Goal: Check status: Check status

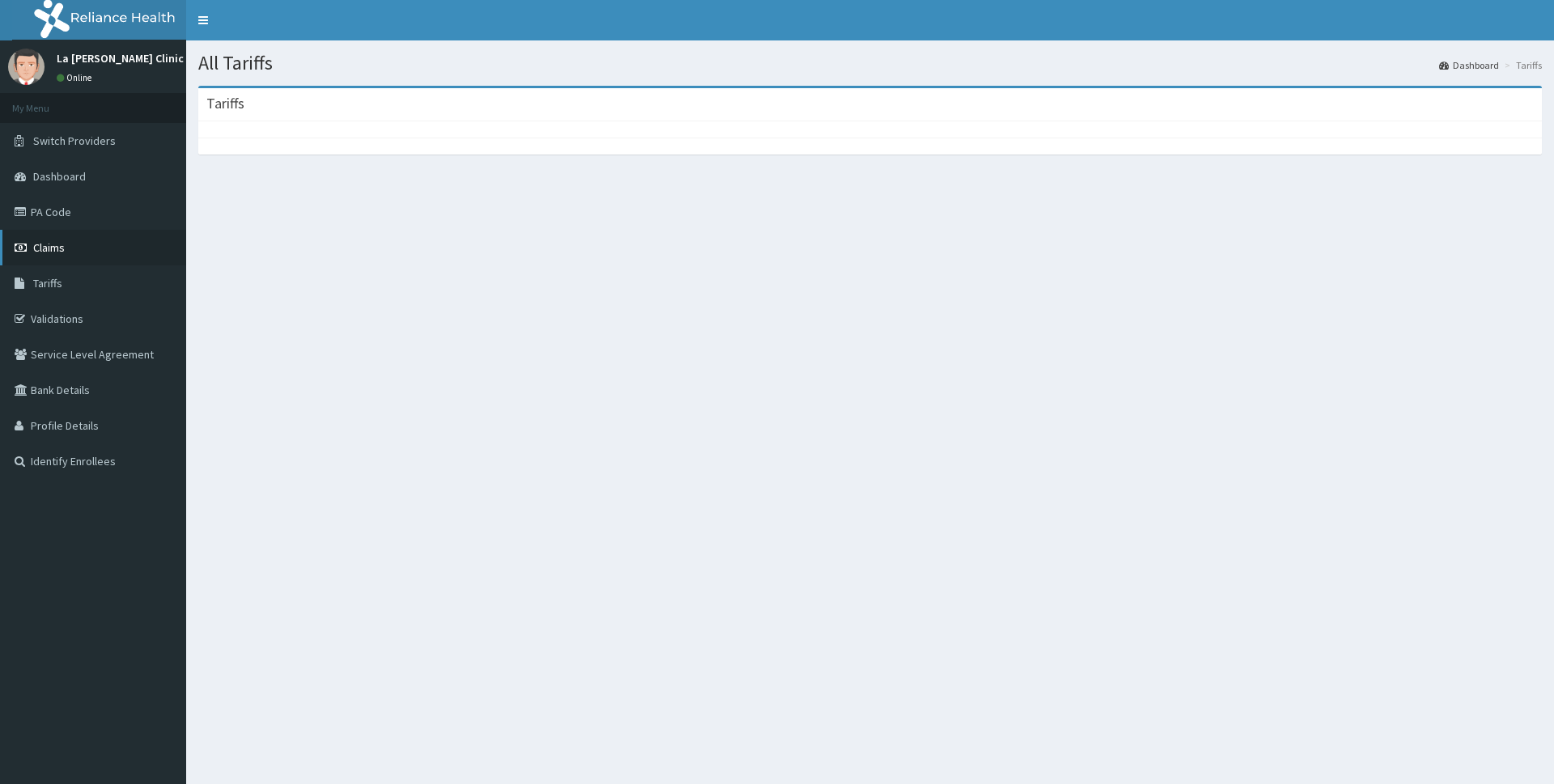
click at [119, 243] on link "Claims" at bounding box center [93, 247] width 186 height 36
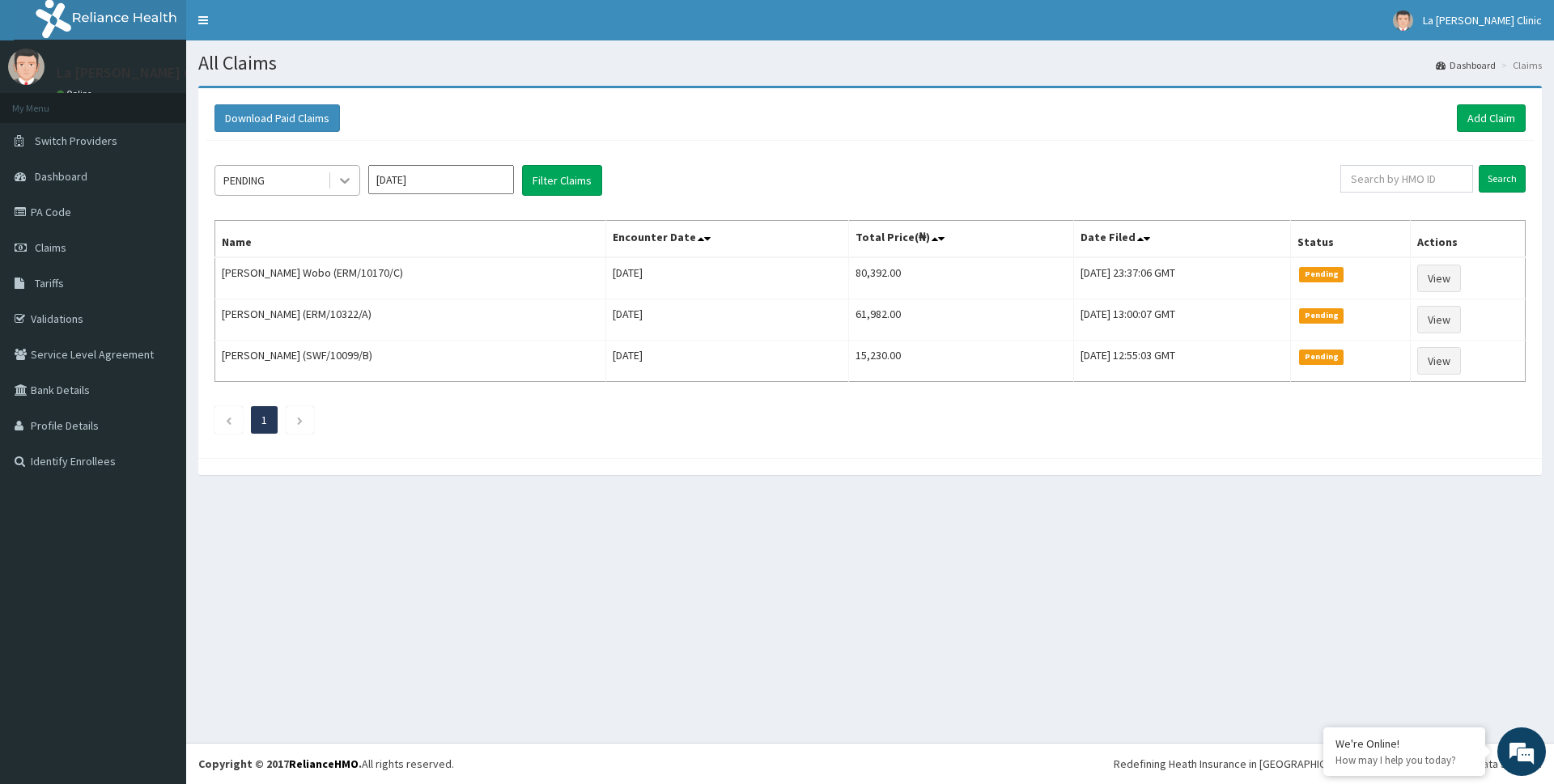
click at [345, 178] on icon at bounding box center [344, 179] width 16 height 16
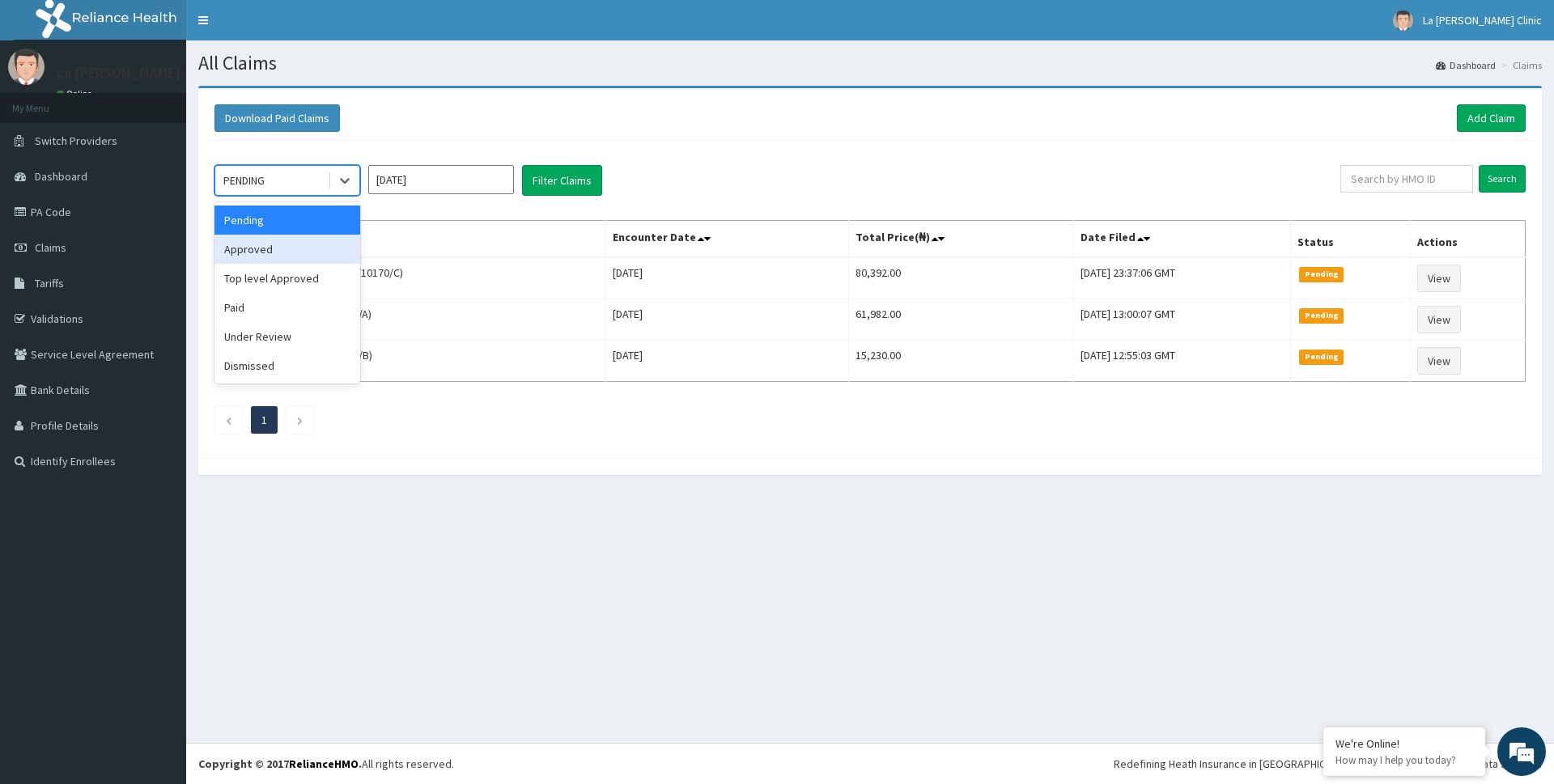
click at [317, 238] on div "Approved" at bounding box center [287, 248] width 145 height 29
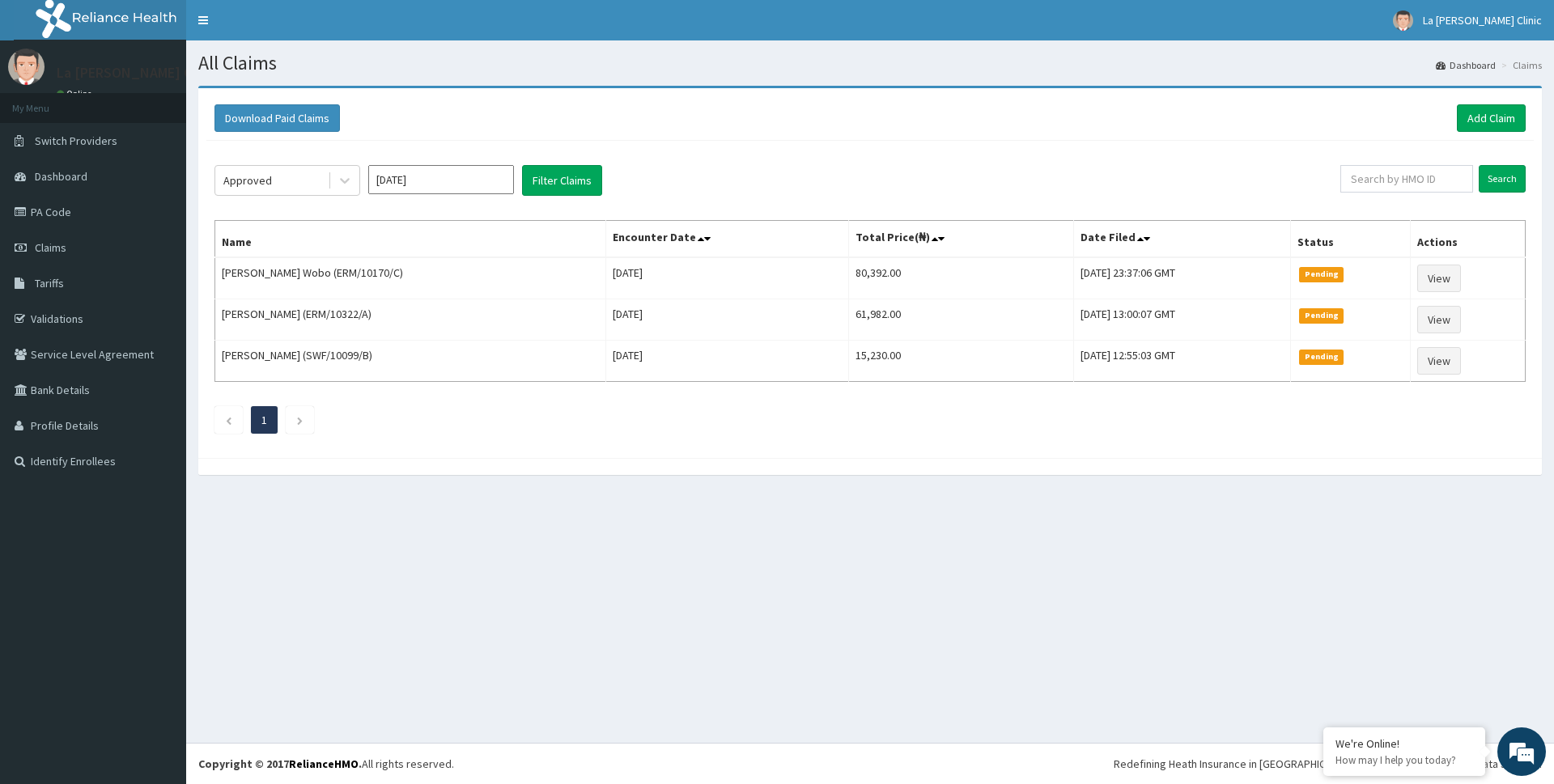
click at [317, 238] on th "Name" at bounding box center [411, 239] width 391 height 37
click at [590, 185] on button "Filter Claims" at bounding box center [562, 180] width 80 height 31
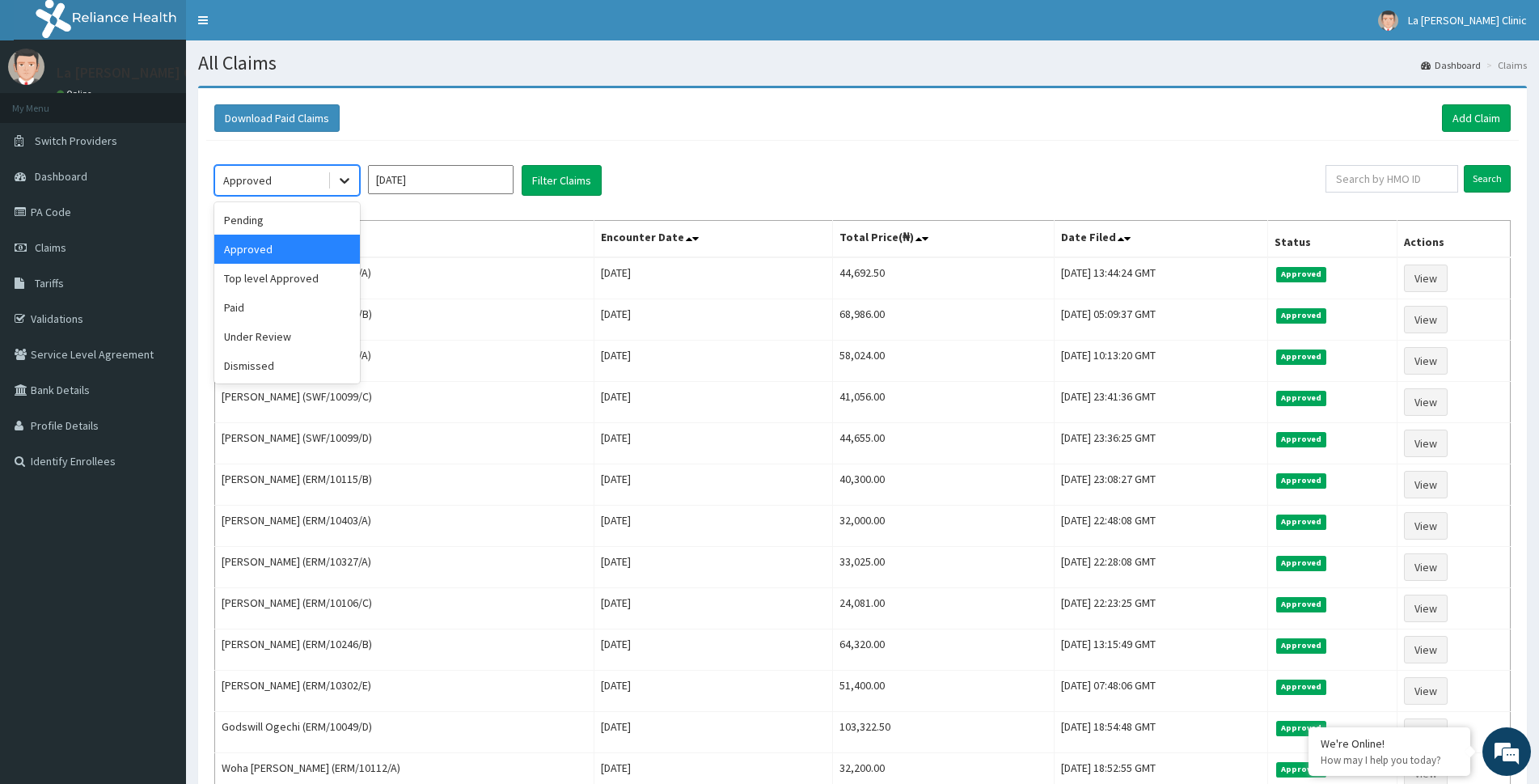
click at [340, 184] on icon at bounding box center [344, 179] width 16 height 16
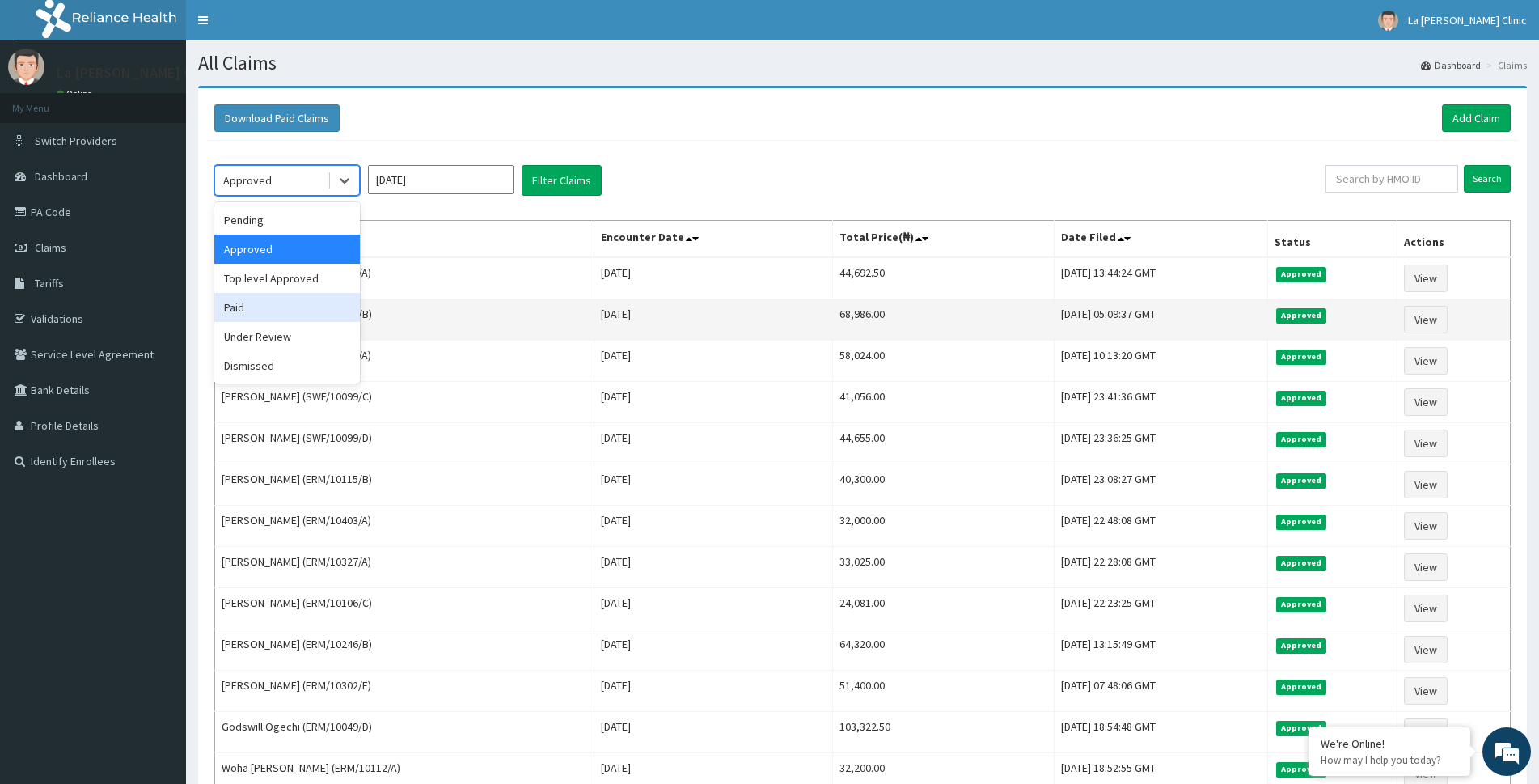
click at [308, 304] on div "Paid" at bounding box center [287, 307] width 145 height 29
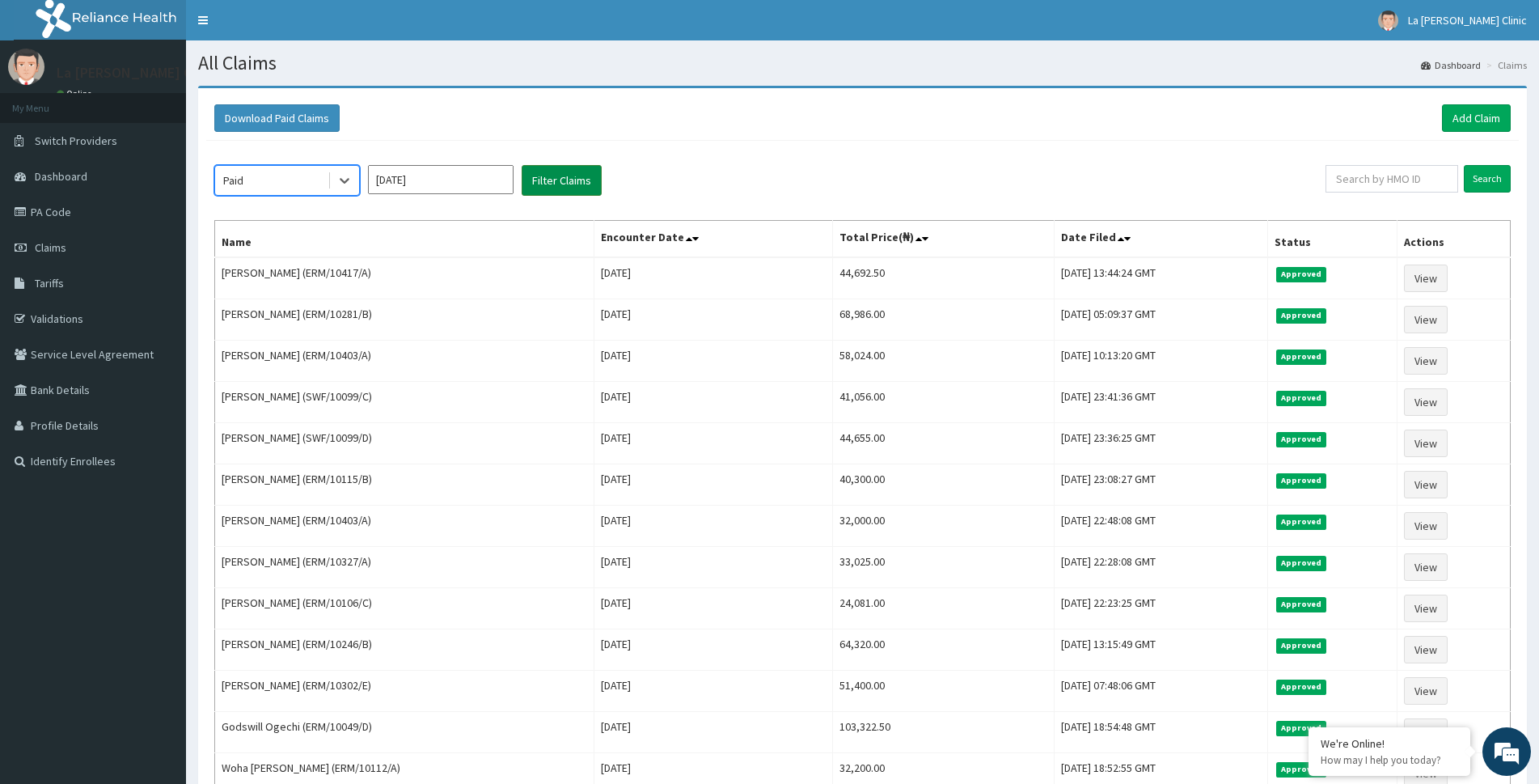
click at [540, 163] on div "option Paid, selected. Select is focused ,type to refine list, press Down to op…" at bounding box center [862, 542] width 1312 height 804
click at [563, 184] on button "Filter Claims" at bounding box center [561, 180] width 80 height 31
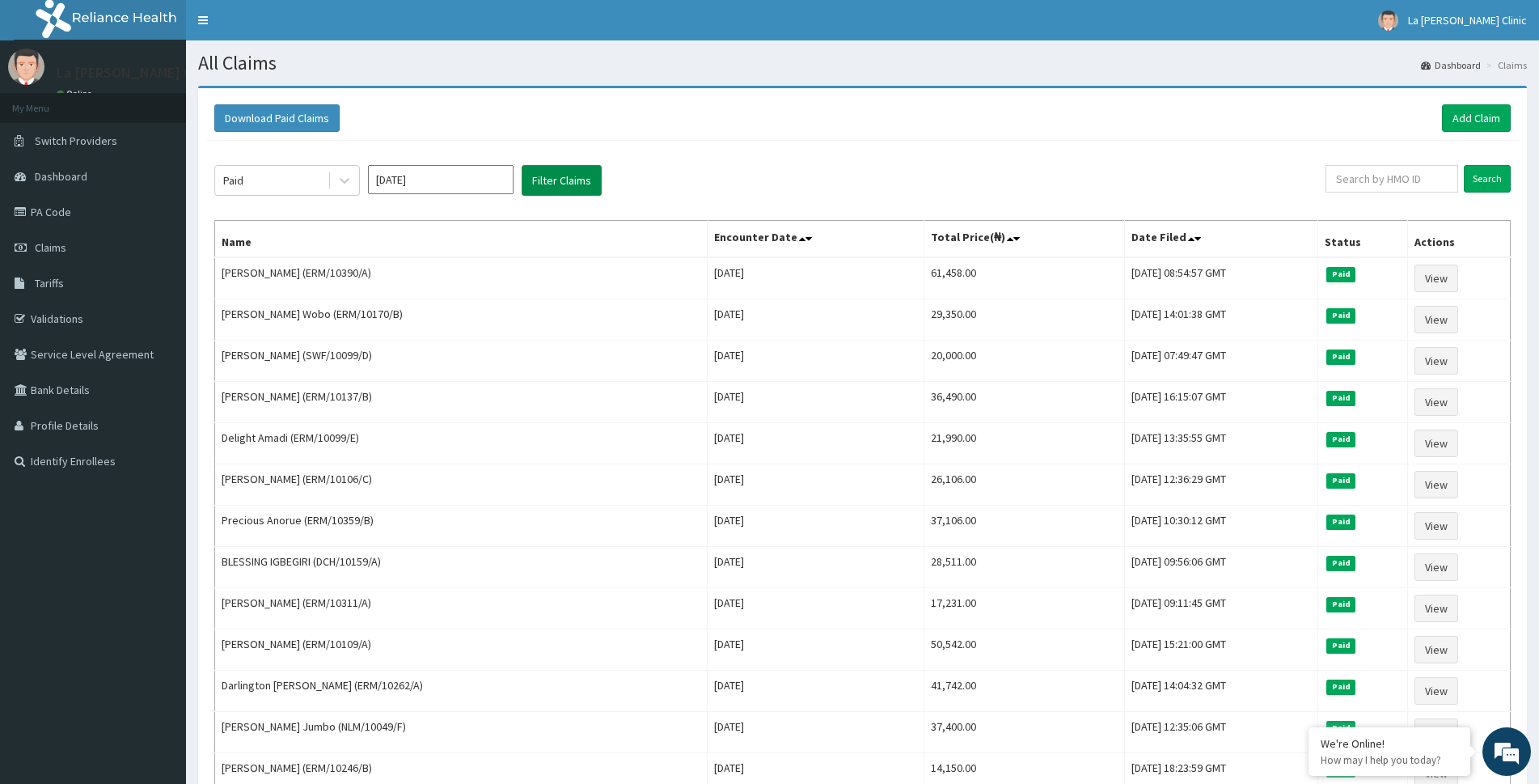
click at [564, 185] on button "Filter Claims" at bounding box center [561, 180] width 80 height 31
click at [338, 190] on div at bounding box center [344, 180] width 29 height 29
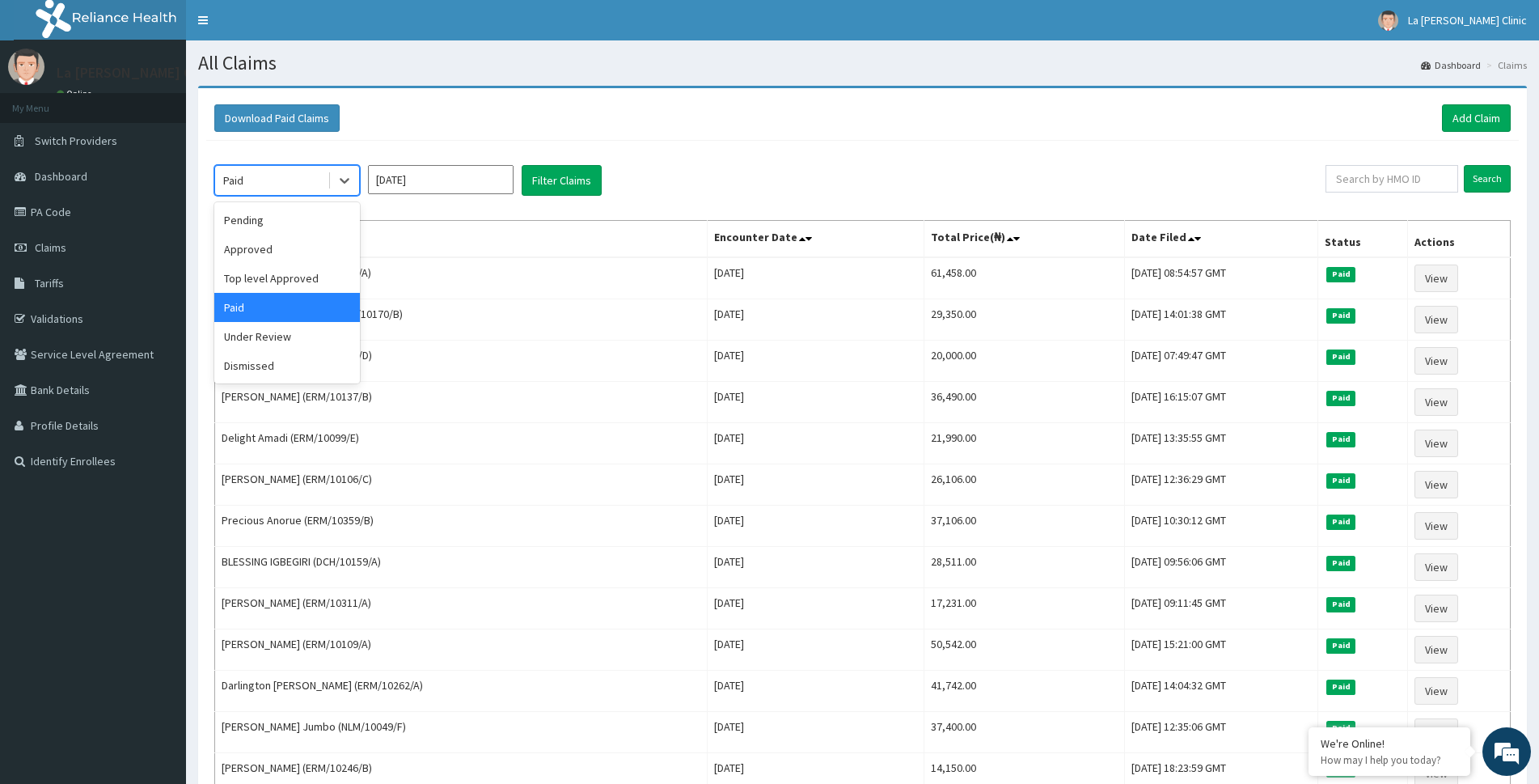
drag, startPoint x: 338, startPoint y: 190, endPoint x: 328, endPoint y: 195, distance: 11.2
click at [332, 193] on div at bounding box center [344, 180] width 29 height 29
click at [343, 168] on div at bounding box center [344, 180] width 29 height 29
click at [311, 283] on div "Top level Approved" at bounding box center [287, 277] width 145 height 29
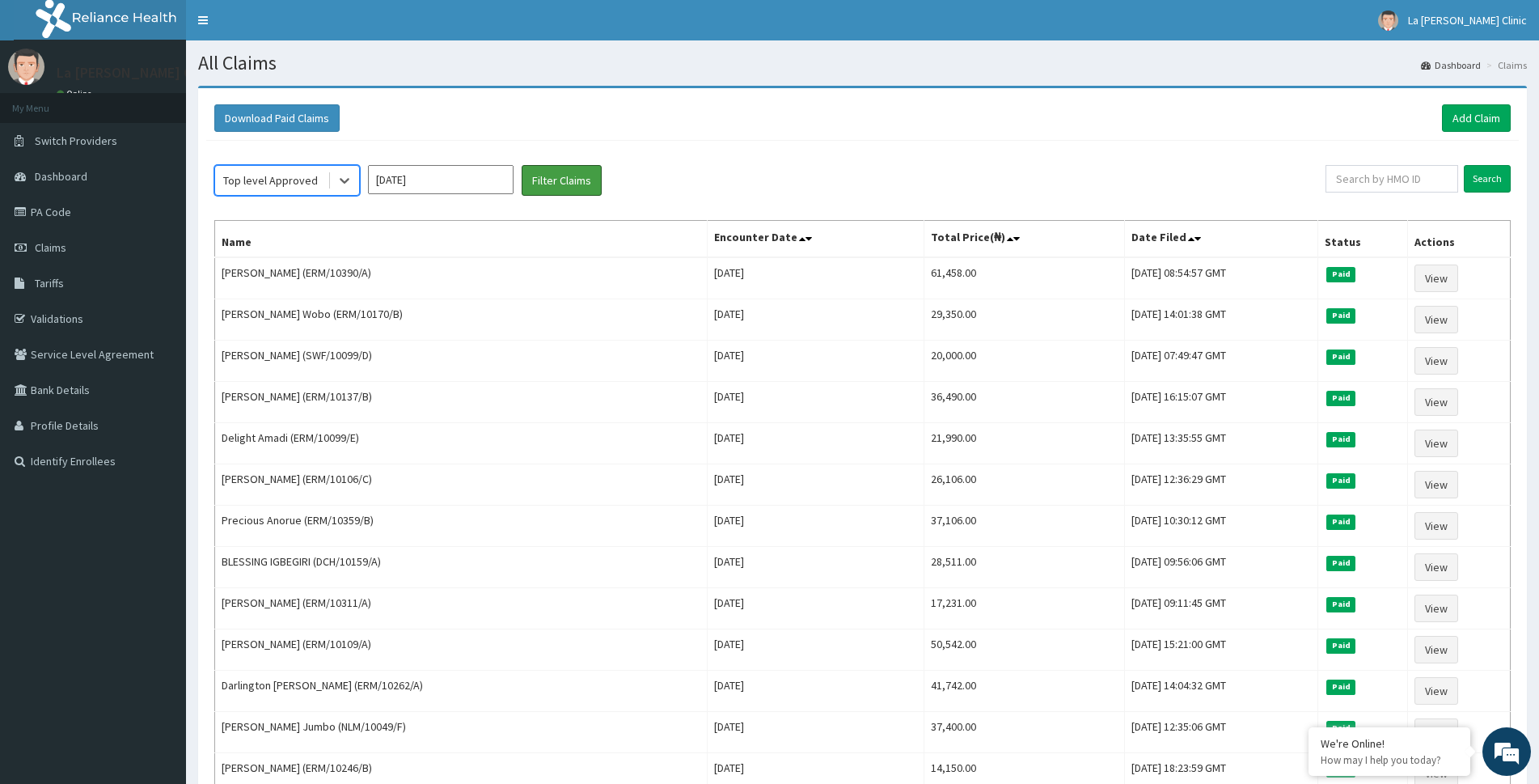
click at [777, 237] on div "option Top level Approved, selected. Select is focused ,type to refine list, pr…" at bounding box center [862, 645] width 1312 height 1010
click at [600, 182] on button "Filter Claims" at bounding box center [561, 180] width 80 height 31
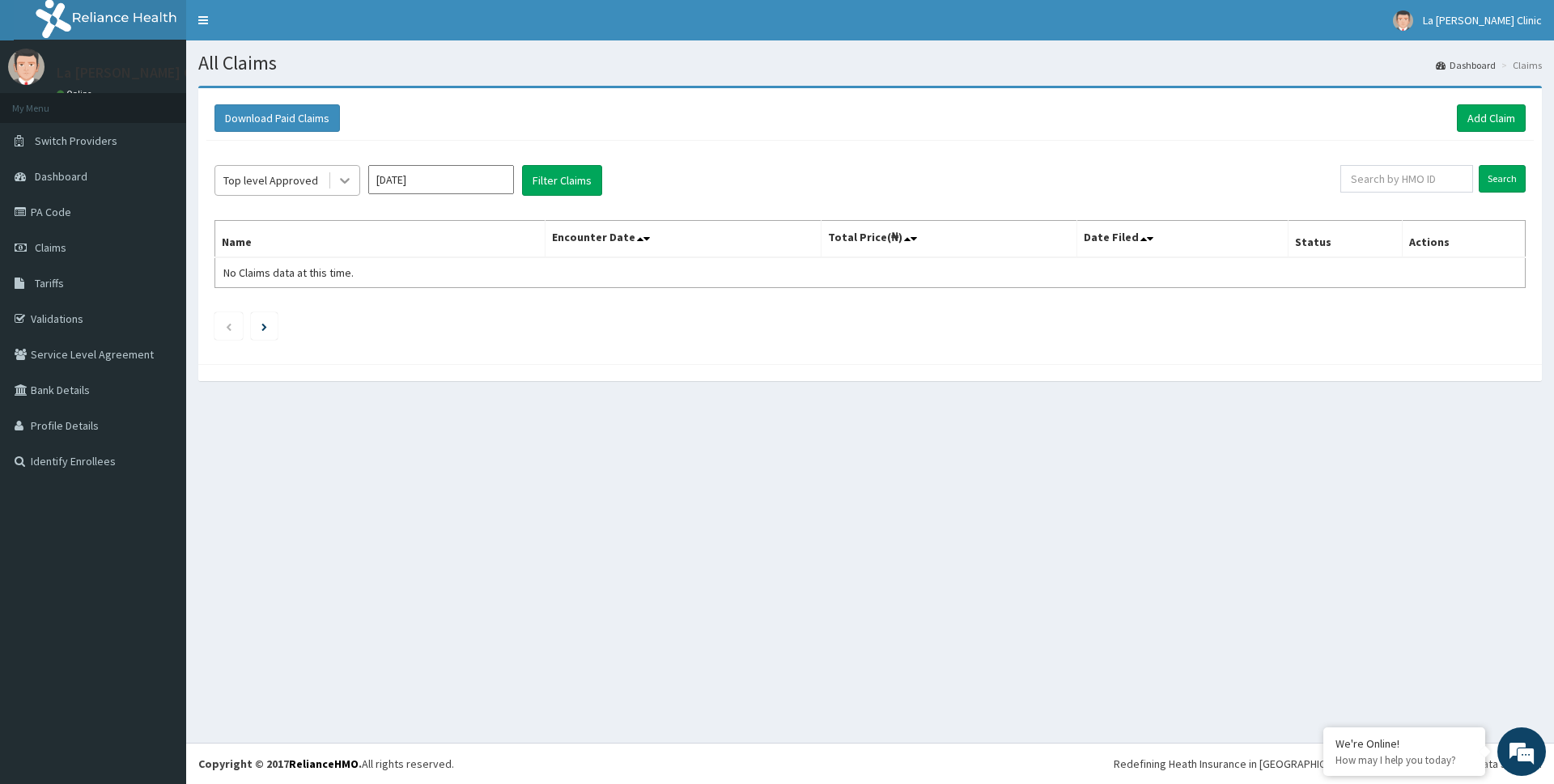
click at [355, 174] on div at bounding box center [344, 180] width 29 height 29
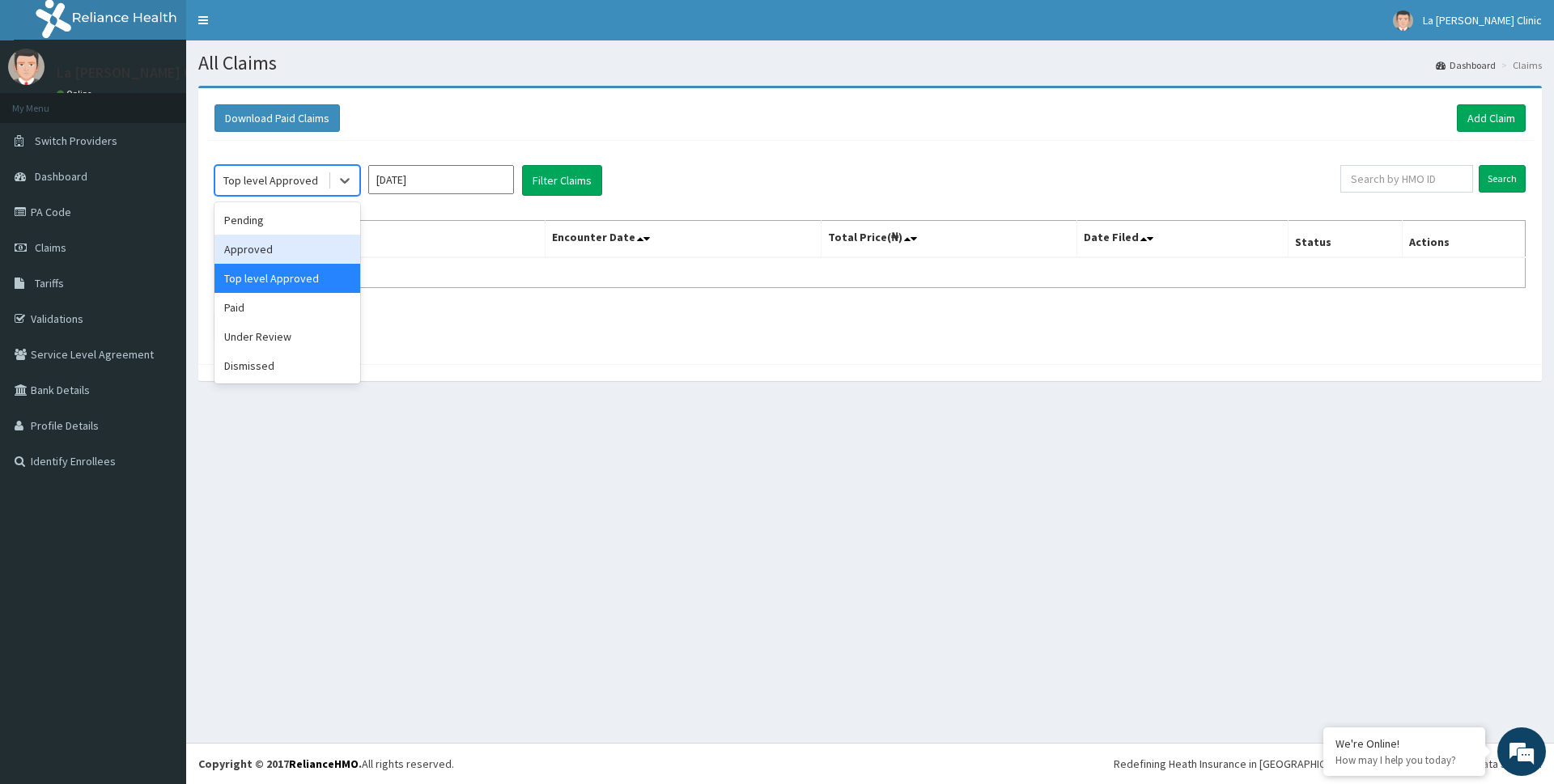
click at [312, 251] on div "Approved" at bounding box center [287, 248] width 145 height 29
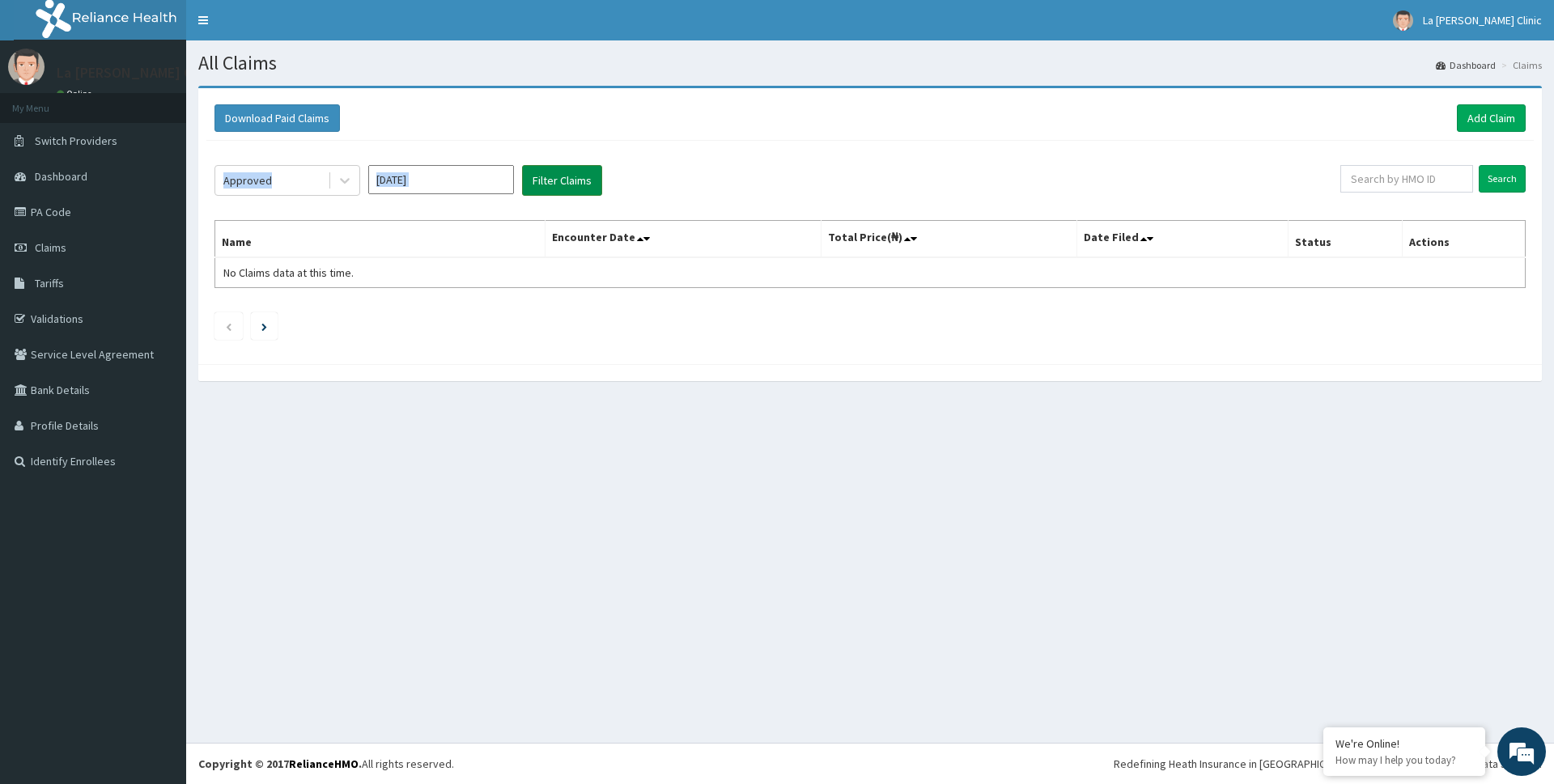
click at [566, 194] on div "Approved Sep 2025 Filter Claims Search Name Encounter Date Total Price(₦) Date …" at bounding box center [869, 247] width 1327 height 215
click at [583, 174] on button "Filter Claims" at bounding box center [562, 180] width 80 height 31
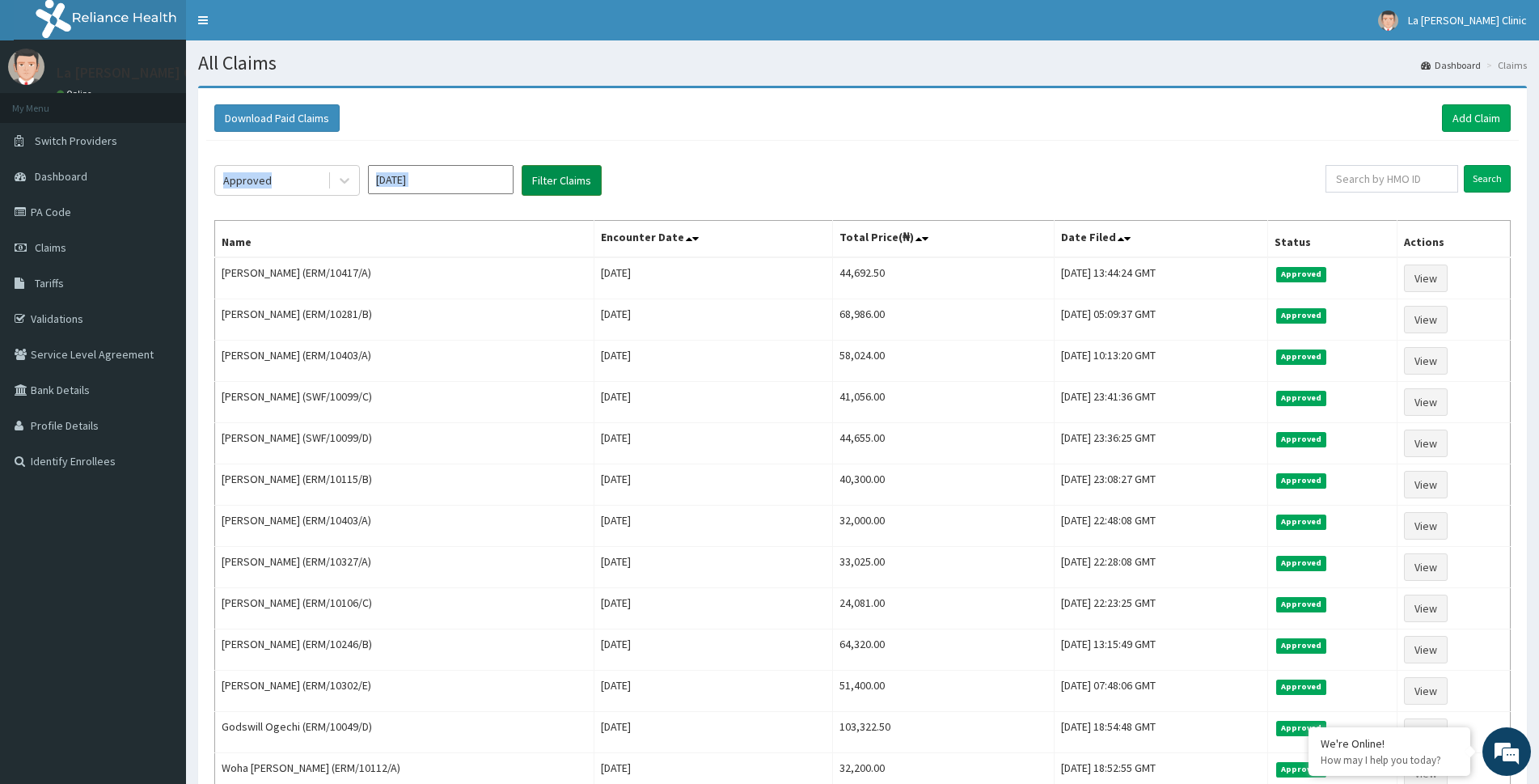
click at [584, 174] on button "Filter Claims" at bounding box center [561, 180] width 80 height 31
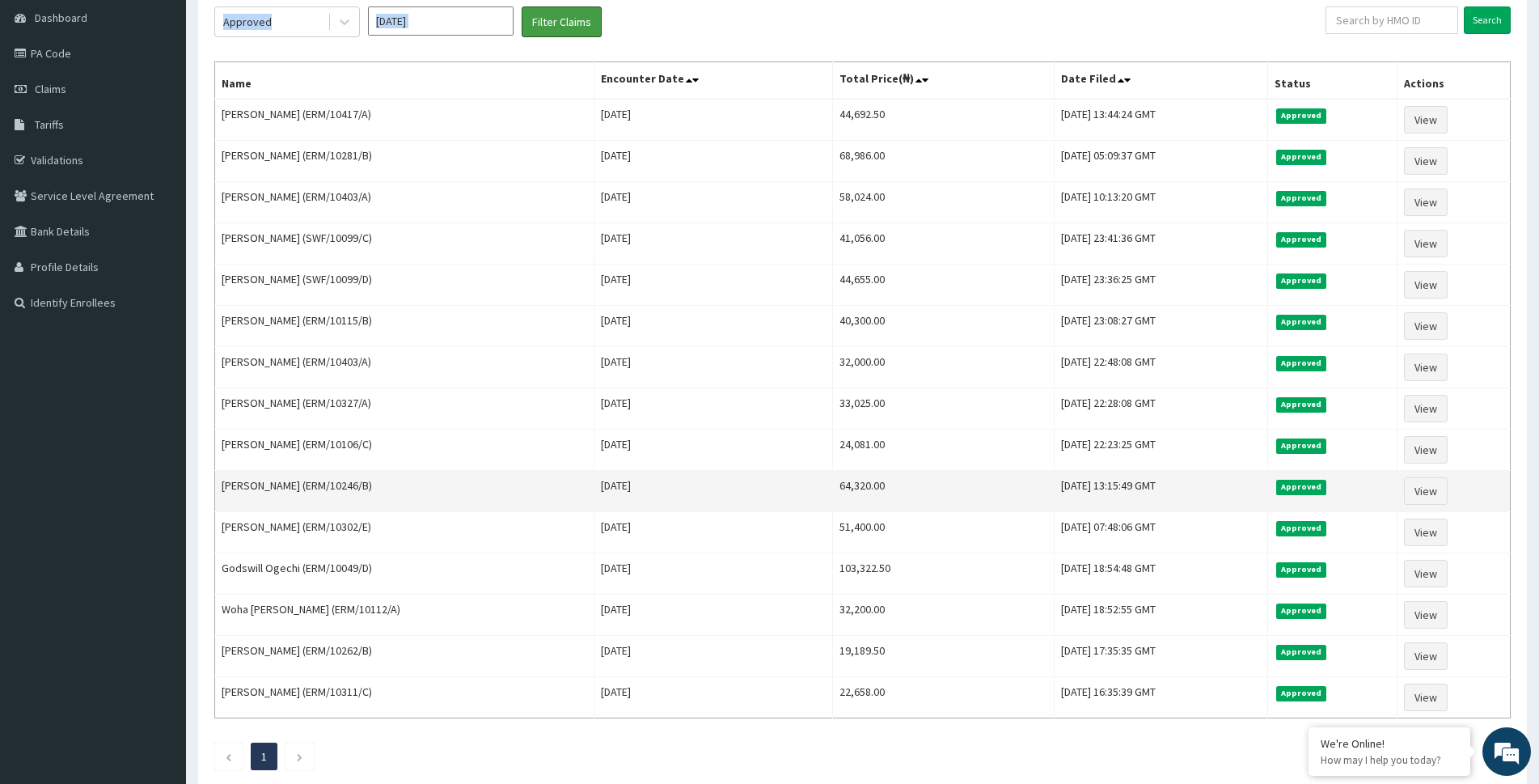
scroll to position [162, 0]
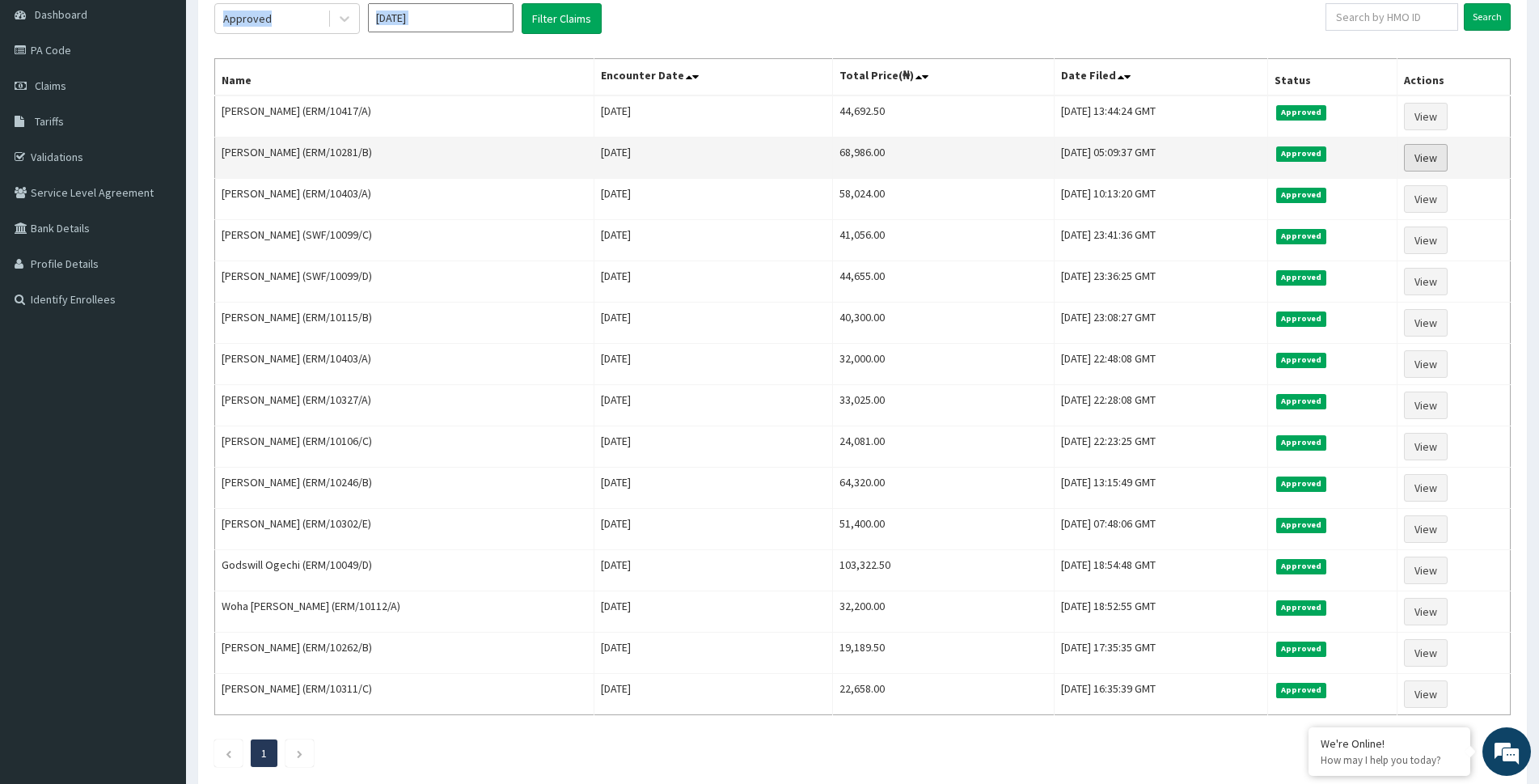
click at [1448, 163] on link "View" at bounding box center [1426, 157] width 44 height 27
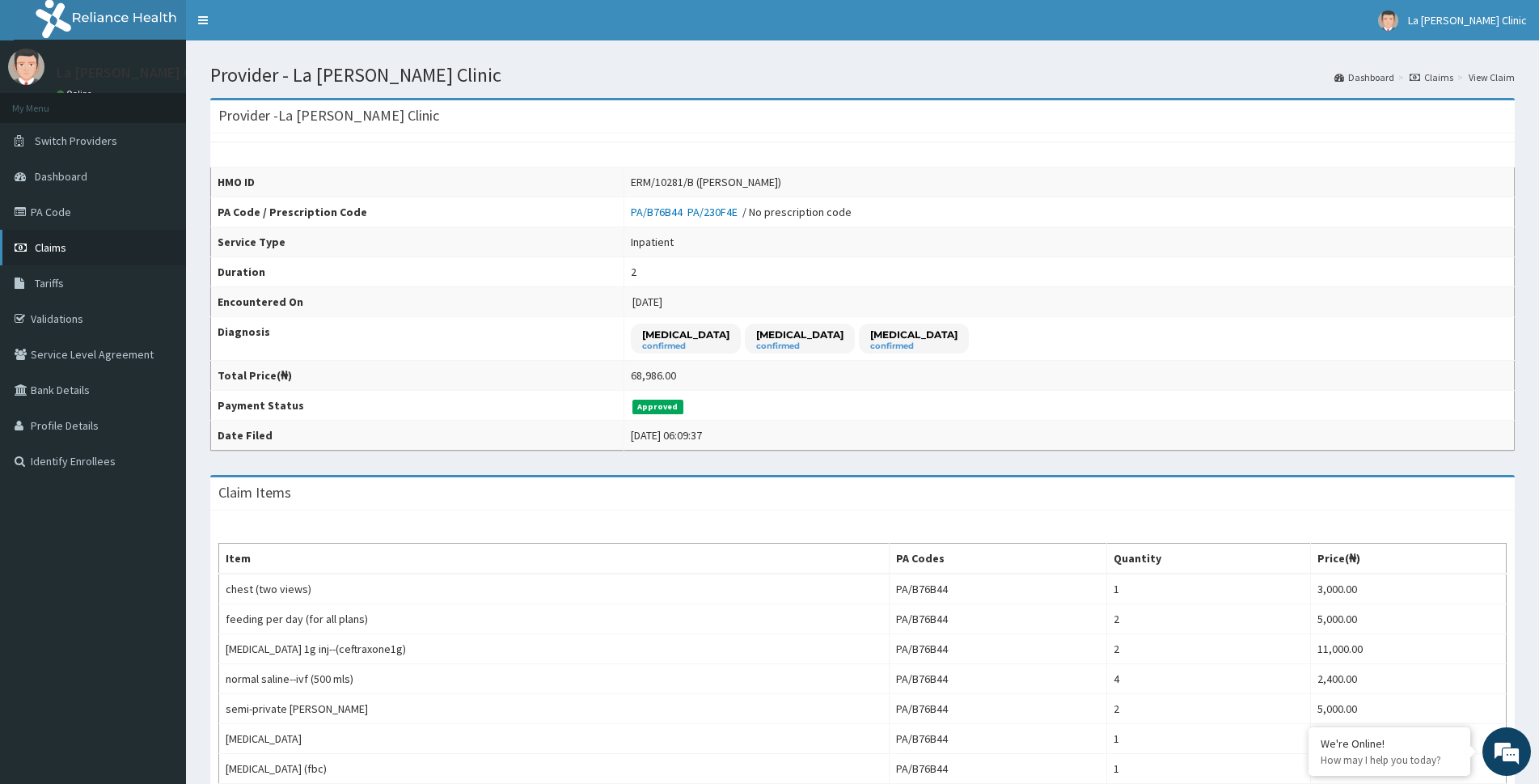
click at [83, 243] on link "Claims" at bounding box center [93, 247] width 186 height 36
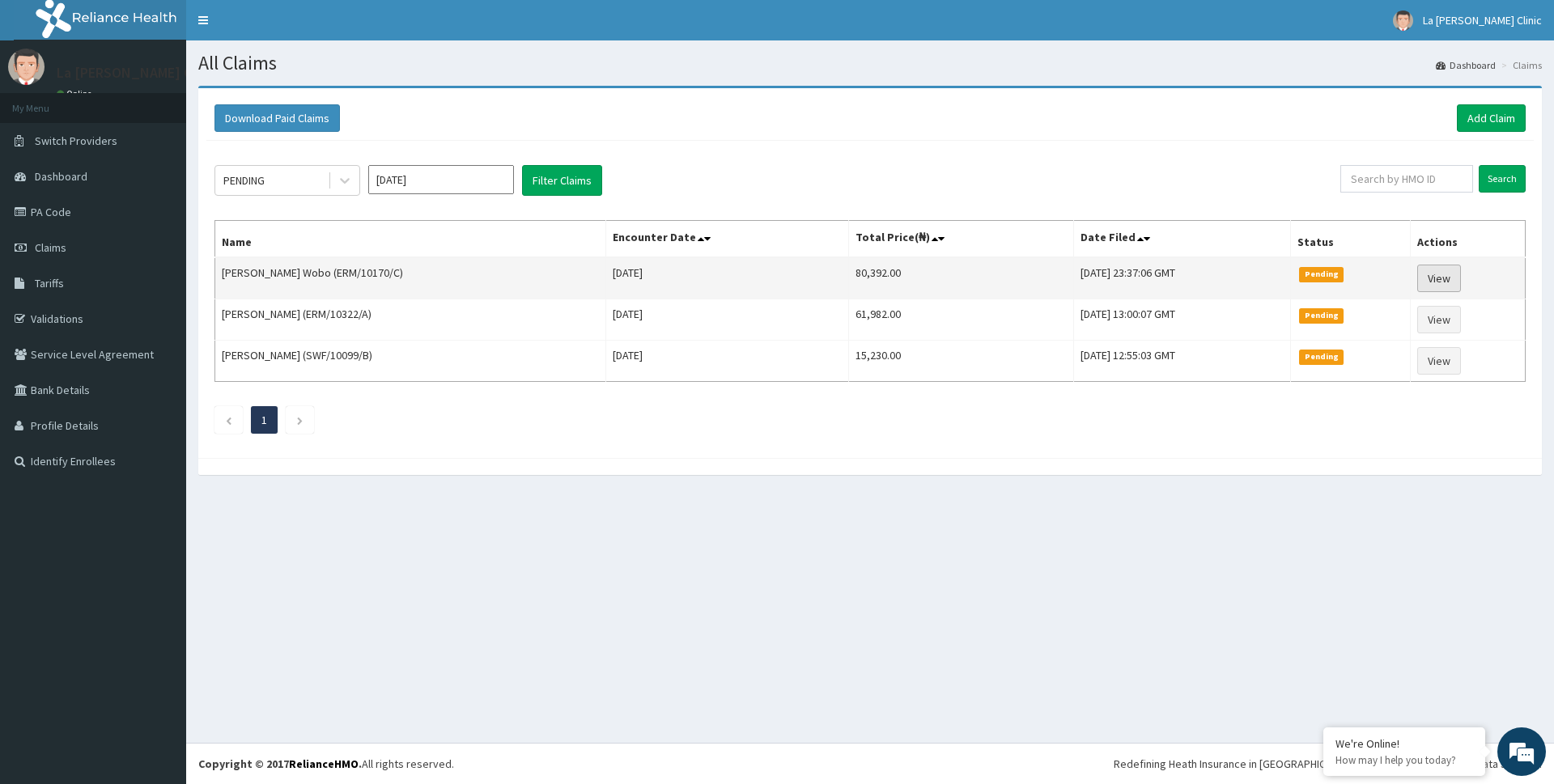
click at [1456, 289] on link "View" at bounding box center [1438, 277] width 44 height 27
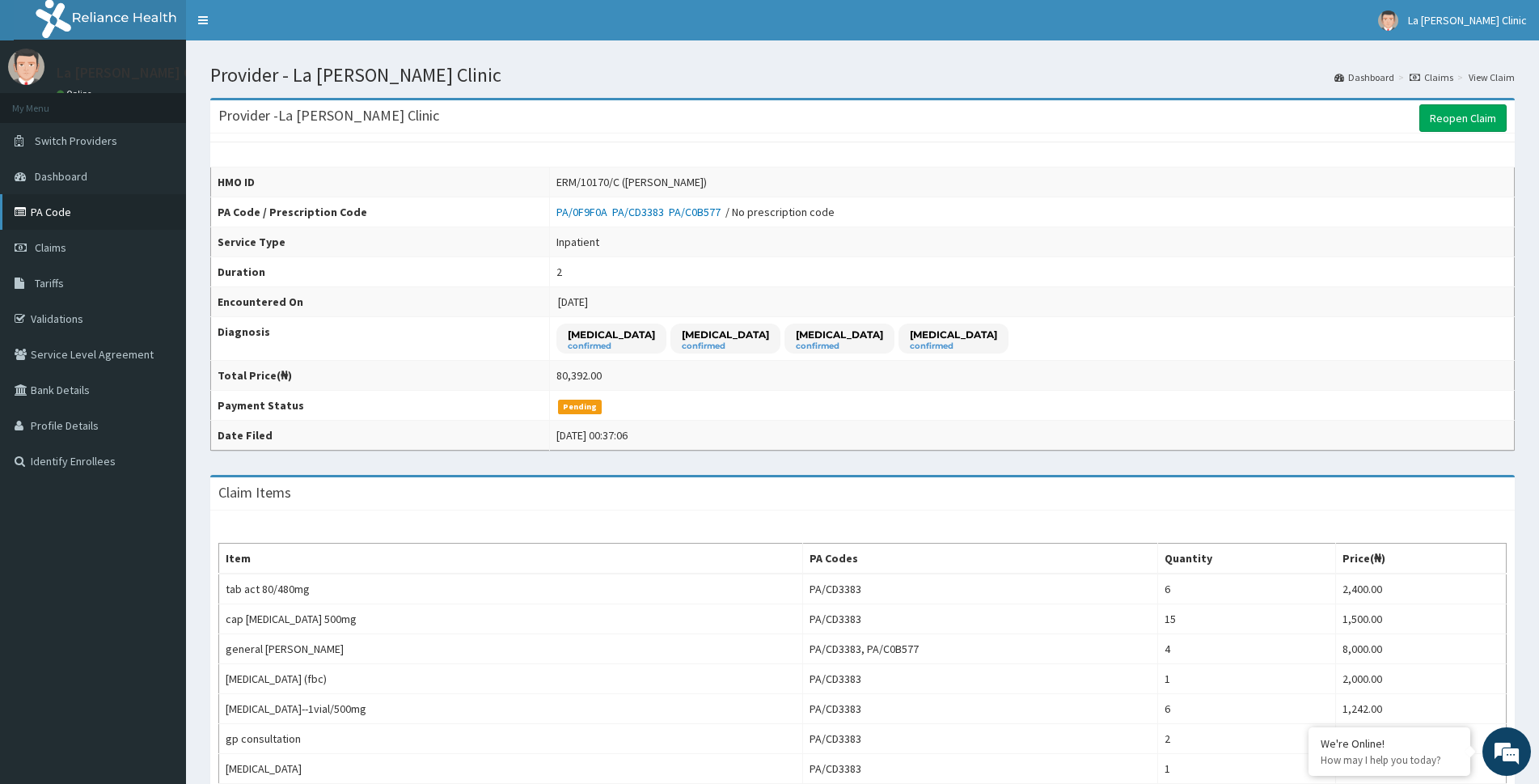
click at [120, 212] on link "PA Code" at bounding box center [93, 212] width 186 height 36
